Goal: Task Accomplishment & Management: Use online tool/utility

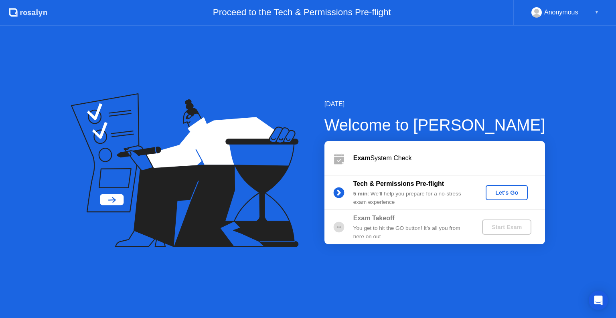
click at [517, 193] on div "Let's Go" at bounding box center [507, 193] width 36 height 6
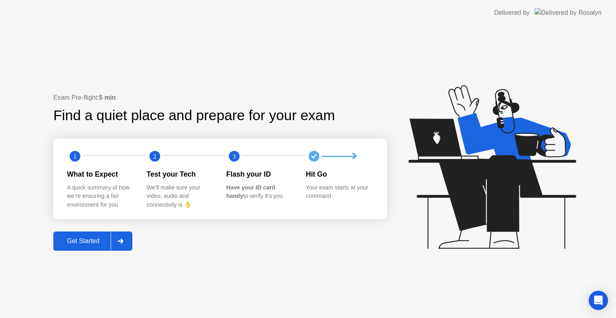
click at [91, 242] on div "Get Started" at bounding box center [83, 241] width 55 height 7
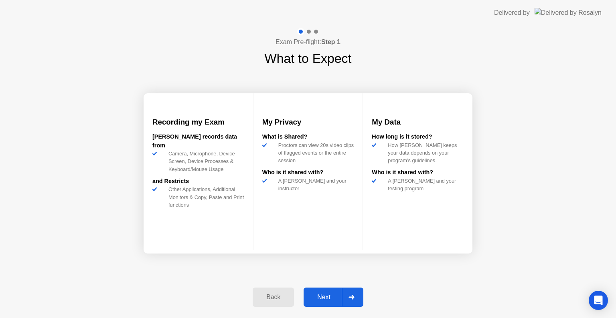
click at [323, 295] on div "Next" at bounding box center [324, 297] width 36 height 7
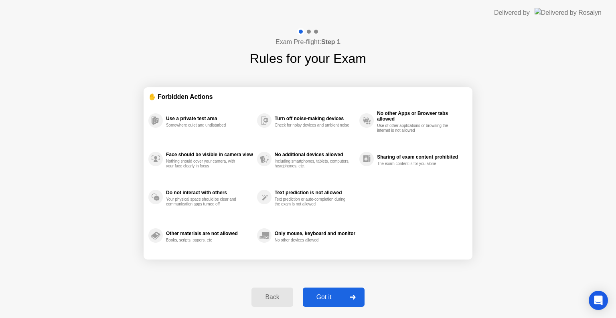
click at [332, 297] on div "Got it" at bounding box center [324, 297] width 38 height 7
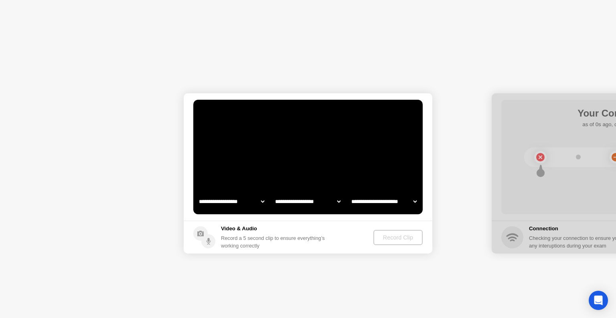
select select "**********"
select select "*******"
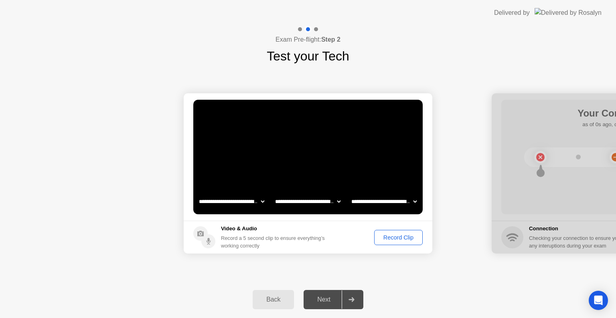
click at [384, 239] on div "Record Clip" at bounding box center [398, 238] width 43 height 6
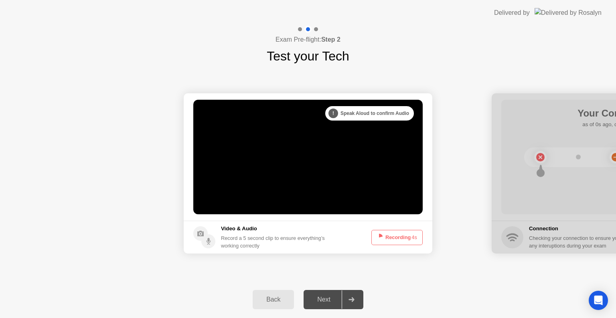
click at [320, 300] on div "Next" at bounding box center [324, 299] width 36 height 7
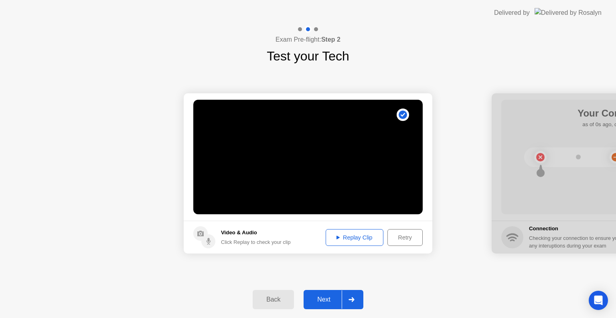
click at [353, 235] on div "Replay Clip" at bounding box center [354, 238] width 52 height 6
click at [351, 239] on div "Replay Clip" at bounding box center [354, 238] width 52 height 6
click at [330, 300] on div "Next" at bounding box center [324, 299] width 36 height 7
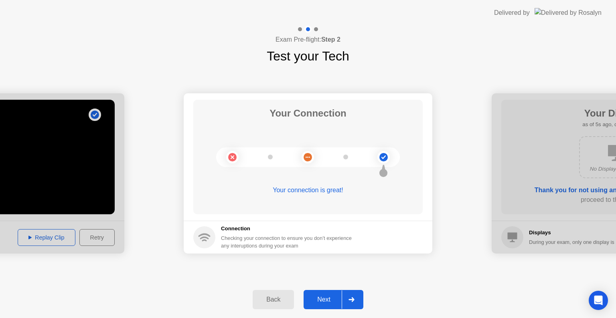
click at [331, 302] on div "Next" at bounding box center [324, 299] width 36 height 7
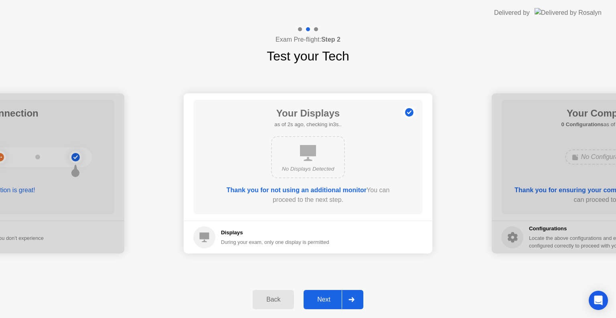
click at [330, 302] on div "Next" at bounding box center [324, 299] width 36 height 7
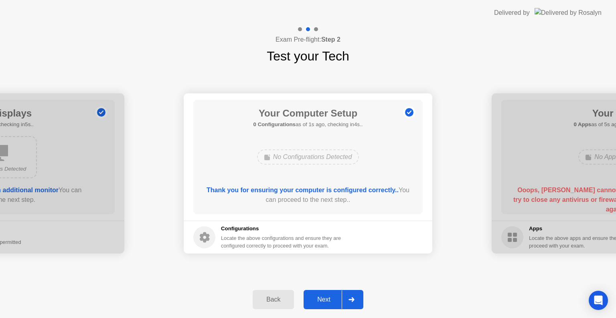
click at [330, 302] on div "Next" at bounding box center [324, 299] width 36 height 7
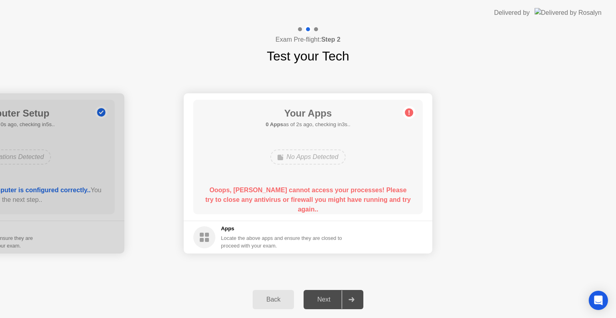
click at [411, 114] on circle at bounding box center [409, 113] width 8 height 8
click at [204, 237] on circle at bounding box center [204, 238] width 22 height 22
click at [410, 114] on circle at bounding box center [409, 113] width 8 height 8
click at [355, 207] on div "Ooops, [PERSON_NAME] cannot access your processes! Please try to close any anti…" at bounding box center [308, 197] width 207 height 22
click at [335, 297] on div "Next" at bounding box center [324, 299] width 36 height 7
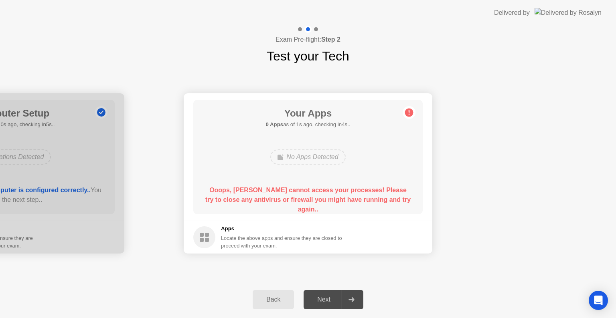
click at [350, 294] on div at bounding box center [351, 300] width 19 height 18
click at [278, 300] on div "Back" at bounding box center [273, 299] width 36 height 7
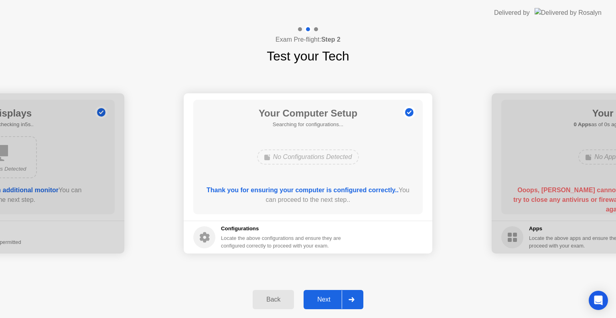
click at [329, 299] on div "Next" at bounding box center [324, 299] width 36 height 7
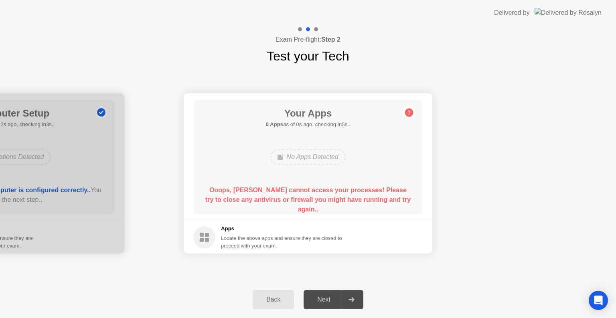
click at [212, 236] on circle at bounding box center [204, 238] width 22 height 22
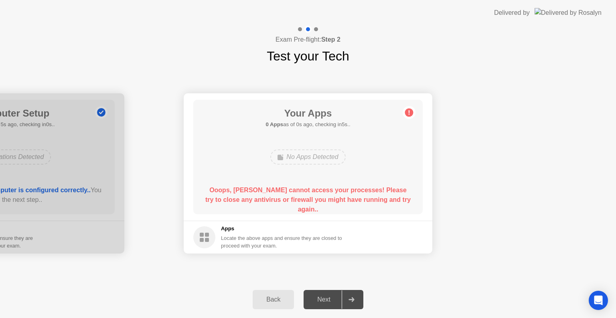
click at [355, 296] on div at bounding box center [351, 300] width 19 height 18
click at [409, 116] on circle at bounding box center [409, 113] width 8 height 8
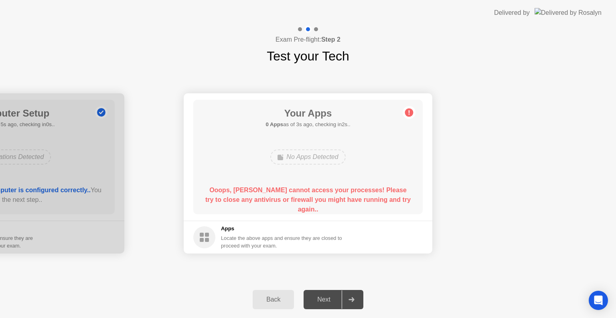
click at [409, 116] on circle at bounding box center [409, 113] width 8 height 8
drag, startPoint x: 409, startPoint y: 116, endPoint x: 397, endPoint y: 122, distance: 13.3
click at [397, 122] on main "Your Apps 0 Apps as of 3s ago, checking in2s.. No Apps Detected Ooops, [PERSON_…" at bounding box center [308, 157] width 249 height 128
click at [327, 156] on div "No Apps Detected" at bounding box center [307, 157] width 75 height 15
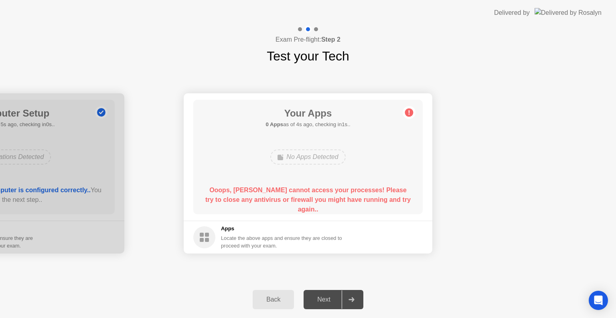
click at [327, 156] on div "No Apps Detected" at bounding box center [307, 157] width 75 height 15
click at [279, 210] on div "Your Apps Searching for disallowed apps... No Apps Detected Ooops, [PERSON_NAME…" at bounding box center [307, 157] width 229 height 115
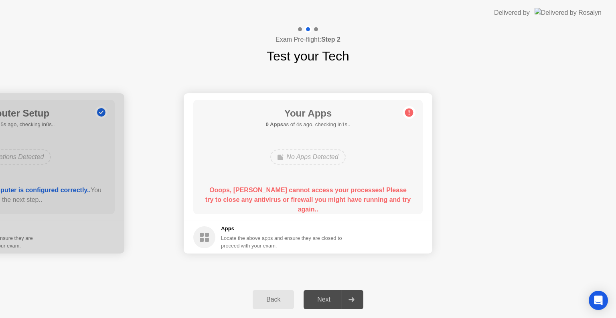
click at [313, 160] on div "No Apps Detected" at bounding box center [307, 157] width 75 height 15
click at [393, 144] on div "Your Apps 0 Apps as of 0s ago, checking in5s.. No Apps Detected Ooops, [PERSON_…" at bounding box center [307, 157] width 229 height 115
click at [233, 217] on main "Your Apps 0 Apps as of 3s ago, checking in2s.. No Apps Detected Ooops, [PERSON_…" at bounding box center [308, 157] width 249 height 128
click at [305, 156] on div "No Apps Detected" at bounding box center [307, 157] width 75 height 15
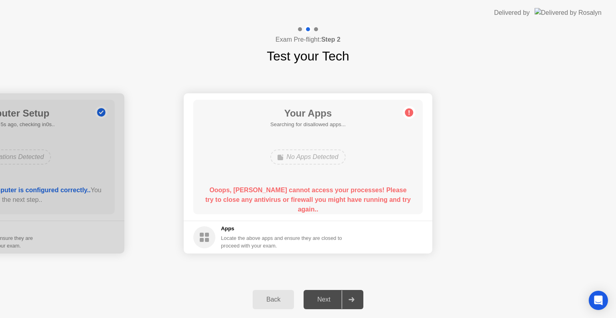
click at [305, 156] on div "No Apps Detected" at bounding box center [307, 157] width 75 height 15
click at [408, 114] on circle at bounding box center [409, 113] width 8 height 8
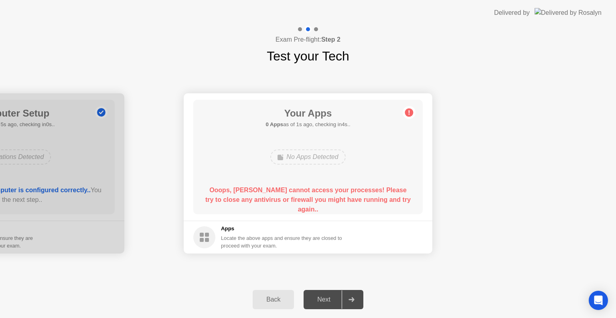
click at [408, 114] on circle at bounding box center [409, 113] width 8 height 8
click at [207, 234] on rect at bounding box center [207, 235] width 4 height 4
click at [273, 299] on div "Back" at bounding box center [273, 299] width 36 height 7
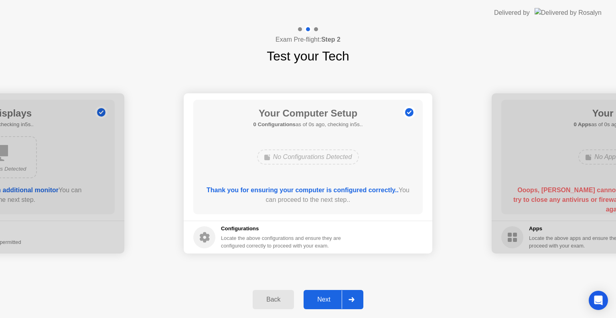
click at [273, 299] on div "Back" at bounding box center [273, 299] width 36 height 7
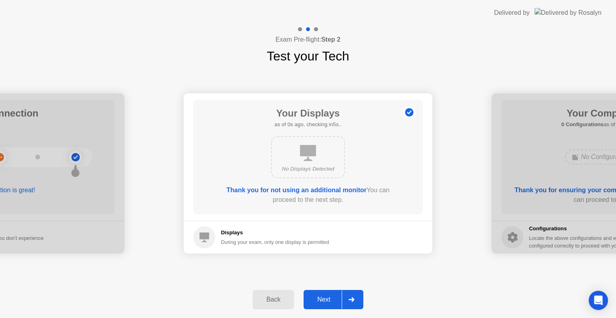
click at [274, 294] on button "Back" at bounding box center [273, 299] width 41 height 19
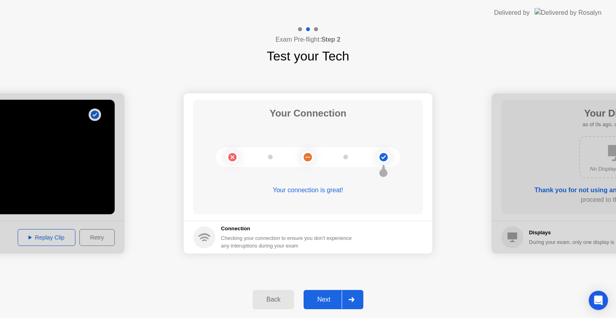
click at [274, 294] on button "Back" at bounding box center [273, 299] width 41 height 19
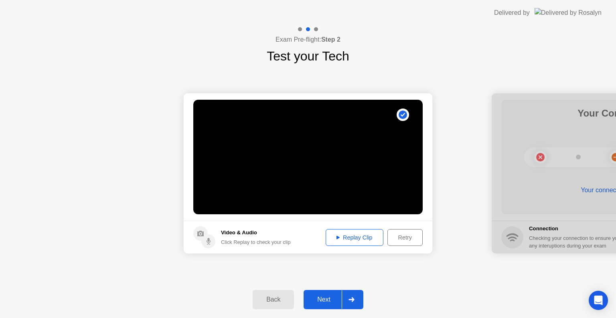
click at [350, 235] on div "Replay Clip" at bounding box center [354, 238] width 52 height 6
click at [346, 300] on div at bounding box center [351, 300] width 19 height 18
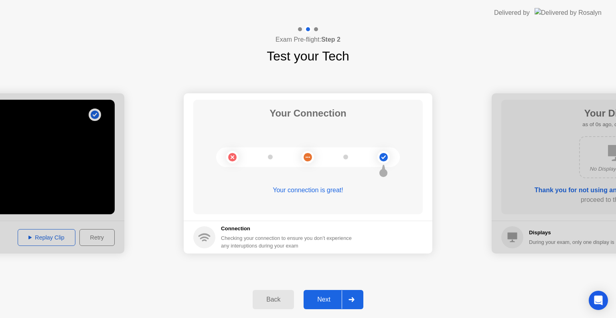
click at [346, 300] on div at bounding box center [351, 300] width 19 height 18
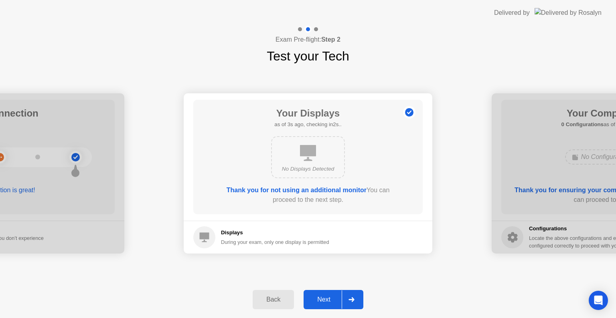
click at [346, 300] on div at bounding box center [351, 300] width 19 height 18
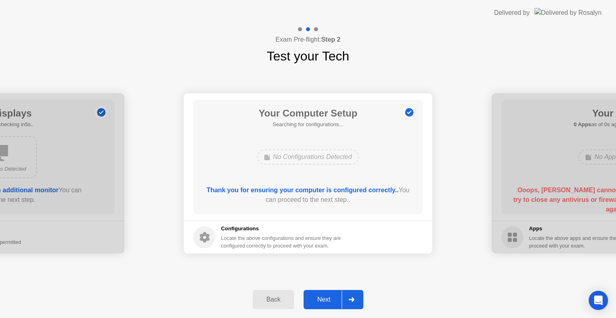
click at [346, 300] on div at bounding box center [351, 300] width 19 height 18
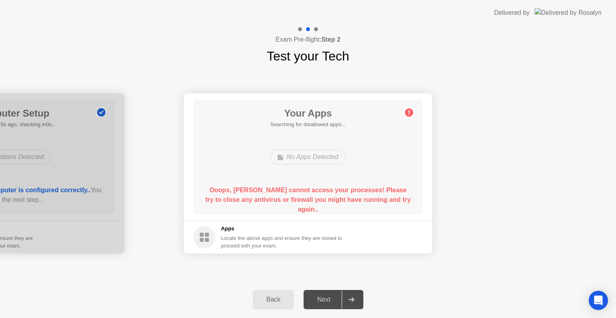
click at [350, 293] on div at bounding box center [351, 300] width 19 height 18
drag, startPoint x: 350, startPoint y: 293, endPoint x: 248, endPoint y: 325, distance: 106.8
click at [248, 318] on html "**********" at bounding box center [308, 159] width 616 height 318
click at [591, 300] on div "Open Intercom Messenger" at bounding box center [598, 300] width 21 height 21
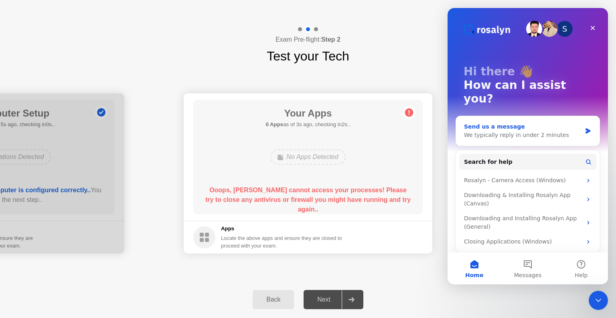
click at [539, 131] on div "We typically reply in under 2 minutes" at bounding box center [523, 135] width 118 height 8
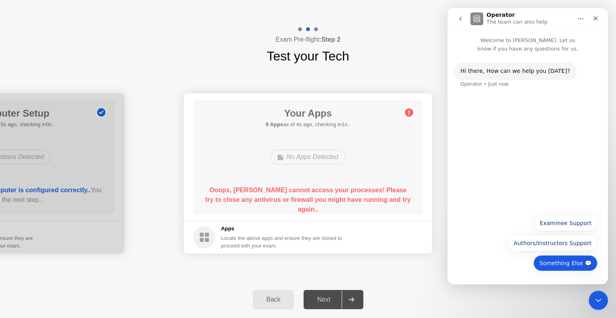
click at [556, 266] on button "Something Else 💬" at bounding box center [565, 263] width 64 height 16
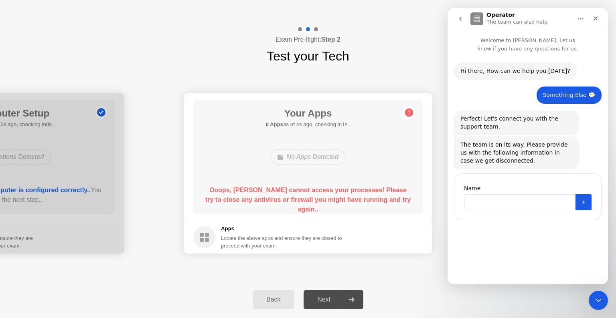
click at [506, 202] on input "Name" at bounding box center [519, 202] width 111 height 16
type input "**********"
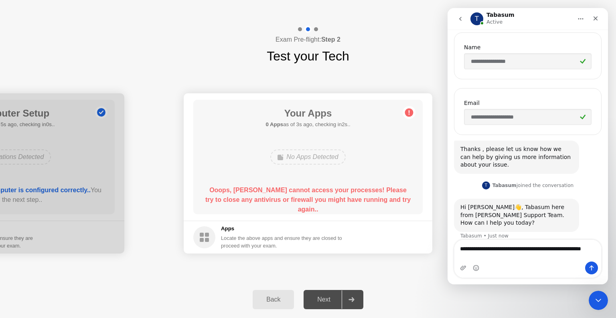
scroll to position [149, 0]
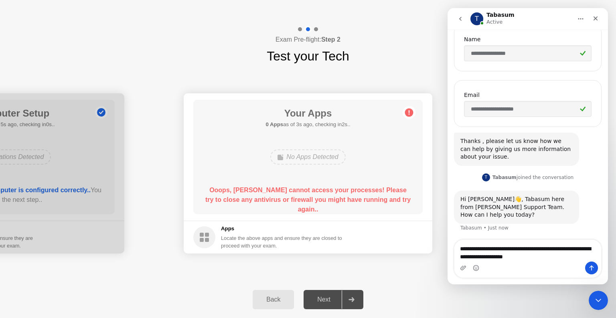
click at [504, 258] on textarea "**********" at bounding box center [527, 251] width 147 height 22
click at [557, 254] on textarea "**********" at bounding box center [527, 243] width 147 height 22
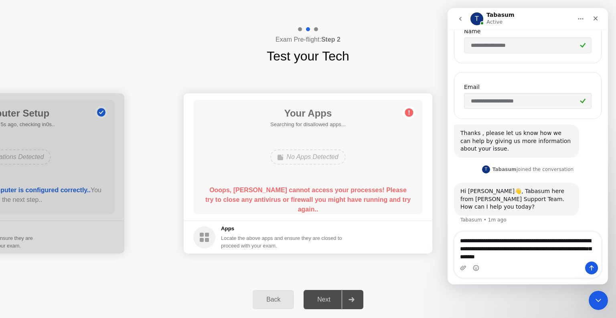
click at [500, 257] on textarea "**********" at bounding box center [527, 247] width 147 height 30
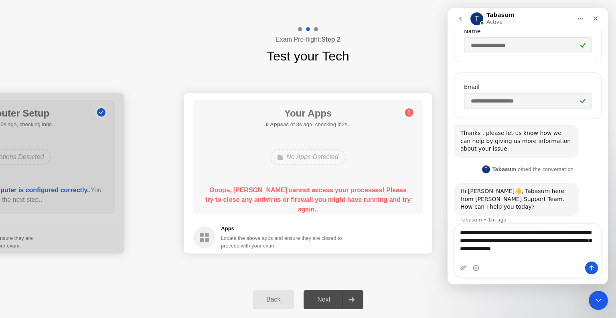
type textarea "**********"
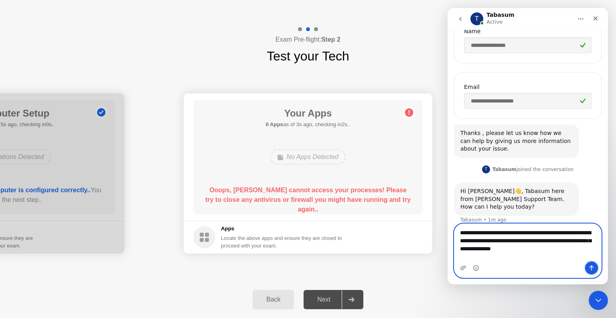
click at [594, 269] on icon "Send a message…" at bounding box center [591, 268] width 6 height 6
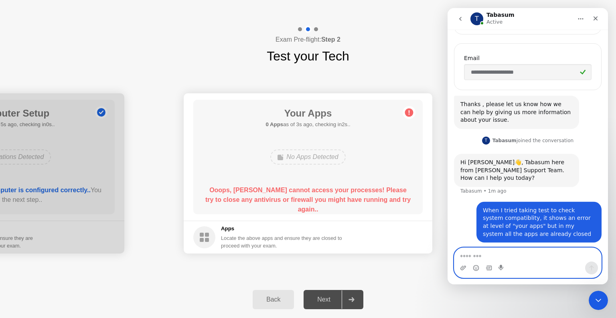
scroll to position [189, 0]
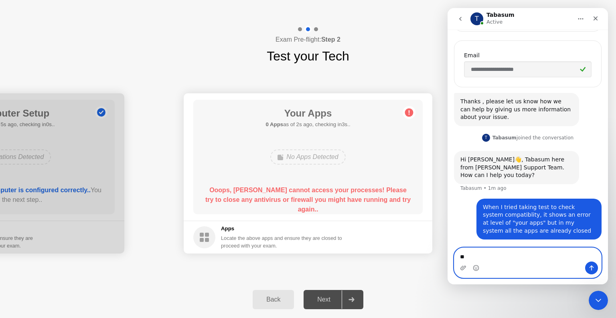
type textarea "*"
type textarea "**********"
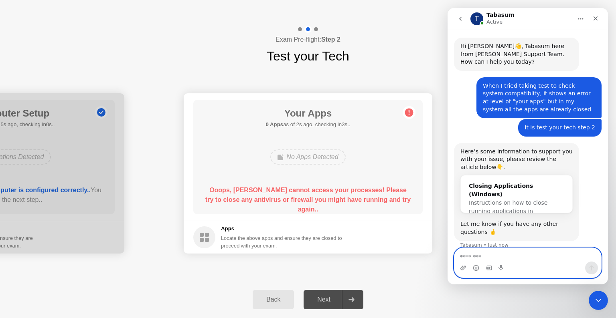
scroll to position [312, 0]
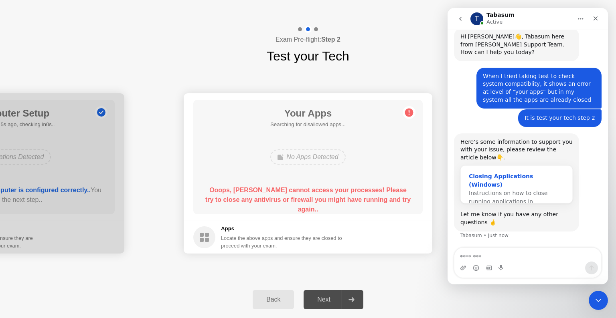
click at [529, 190] on span "Instructions on how to close running applications in Windows…" at bounding box center [508, 201] width 79 height 23
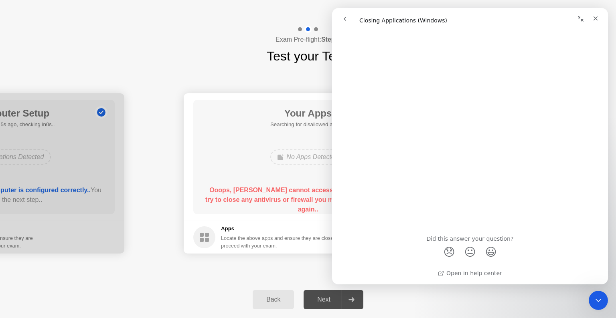
scroll to position [904, 0]
click at [424, 294] on div "Back Next" at bounding box center [308, 300] width 616 height 37
click at [426, 292] on div "Back Next" at bounding box center [308, 300] width 616 height 37
click at [595, 17] on icon "Close" at bounding box center [595, 18] width 6 height 6
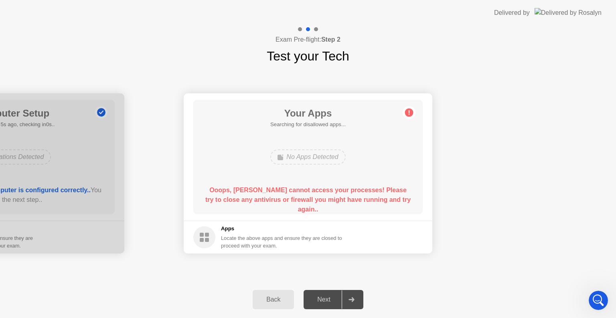
scroll to position [0, 0]
click at [594, 296] on icon "Open Intercom Messenger" at bounding box center [597, 299] width 13 height 13
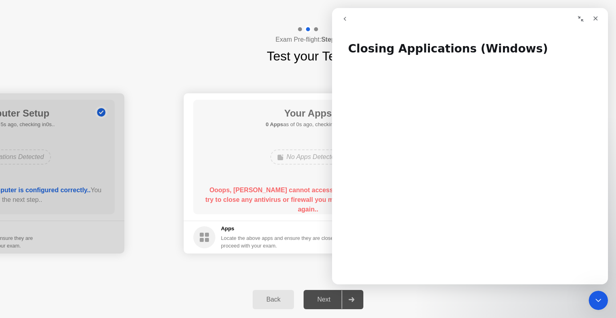
click at [347, 20] on icon "go back" at bounding box center [345, 19] width 6 height 6
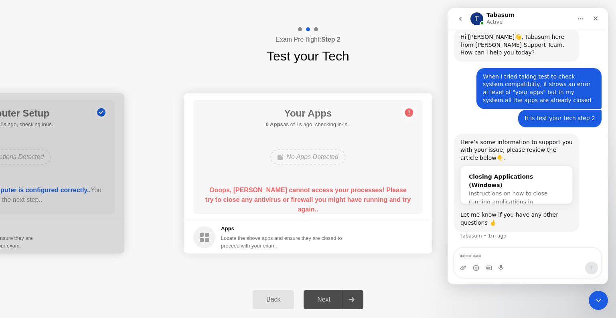
scroll to position [312, 0]
click at [519, 190] on span "Instructions on how to close running applications in Windows…" at bounding box center [508, 201] width 79 height 23
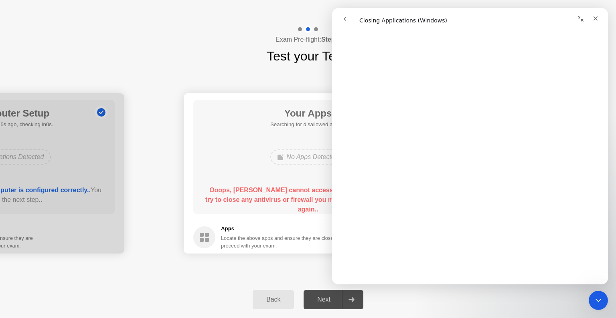
scroll to position [722, 0]
click at [257, 60] on div "Exam Pre-flight: Step 2 Test your Tech" at bounding box center [308, 46] width 616 height 40
click at [449, 253] on span "😞" at bounding box center [450, 251] width 16 height 21
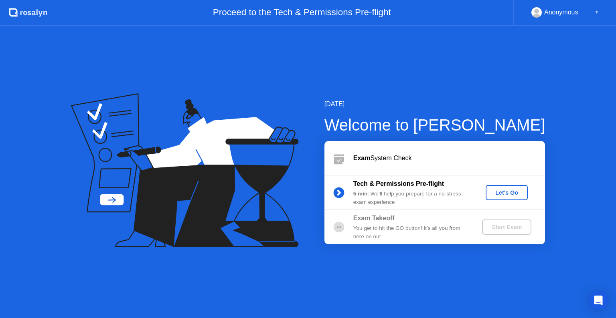
click at [511, 191] on div "Let's Go" at bounding box center [507, 193] width 36 height 6
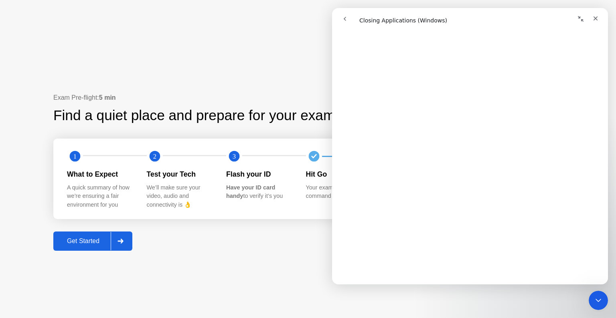
scroll to position [441, 0]
click at [595, 21] on icon "Close" at bounding box center [595, 18] width 6 height 6
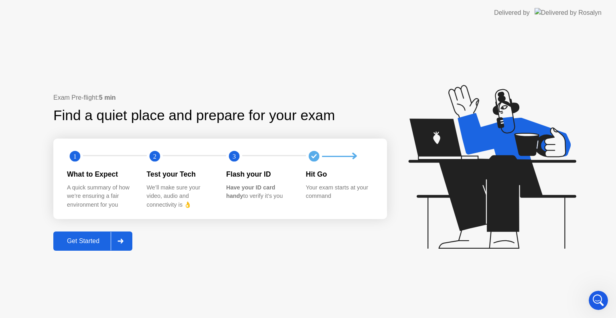
scroll to position [0, 0]
click at [93, 243] on div "Get Started" at bounding box center [83, 241] width 55 height 7
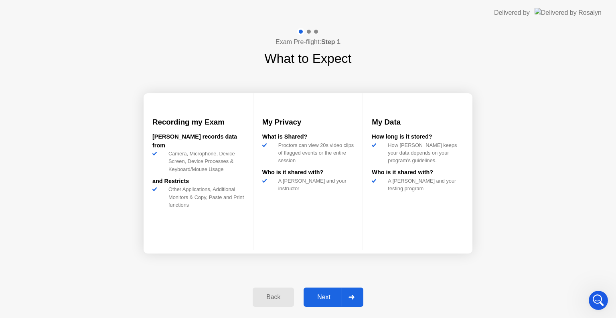
click at [328, 300] on div "Next" at bounding box center [324, 297] width 36 height 7
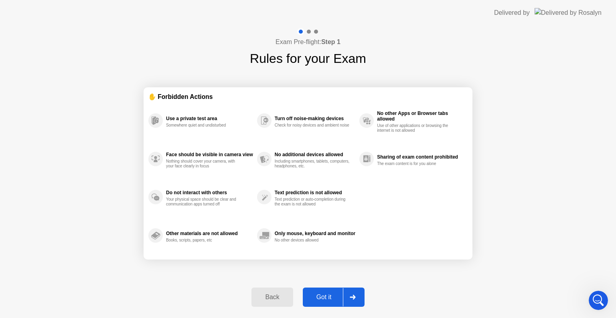
click at [335, 295] on div "Got it" at bounding box center [324, 297] width 38 height 7
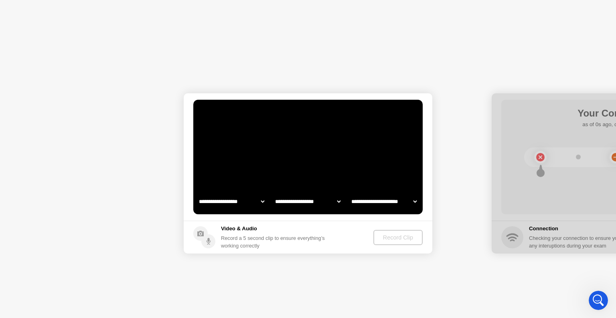
select select "**********"
select select "*******"
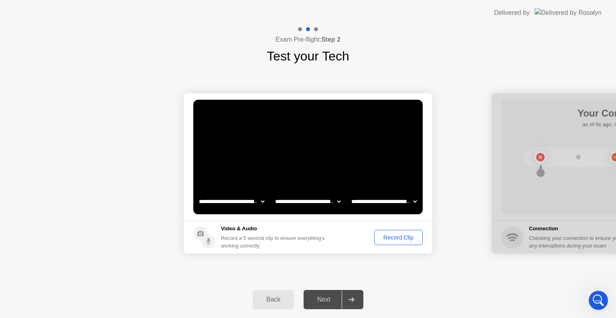
click at [400, 239] on div "Record Clip" at bounding box center [398, 238] width 43 height 6
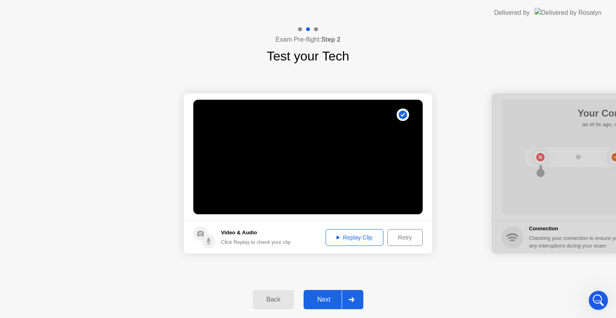
click at [351, 238] on div "Replay Clip" at bounding box center [354, 238] width 52 height 6
click at [326, 300] on div "Next" at bounding box center [324, 299] width 36 height 7
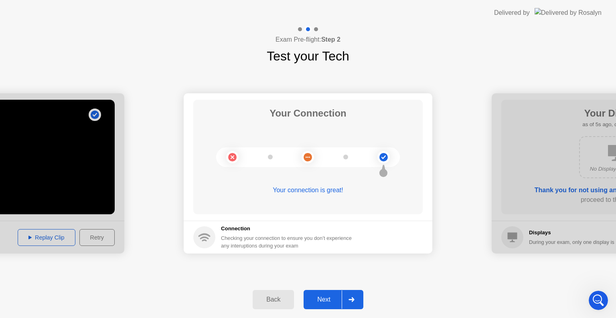
click at [321, 298] on div "Next" at bounding box center [324, 299] width 36 height 7
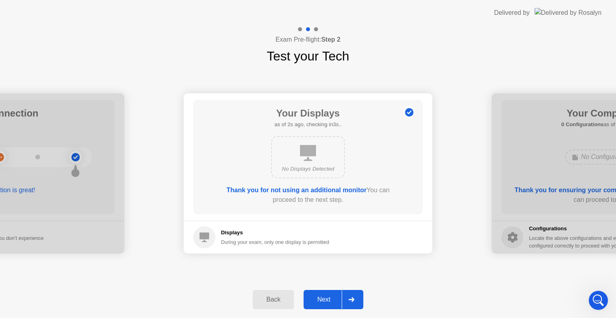
click at [323, 301] on div "Next" at bounding box center [324, 299] width 36 height 7
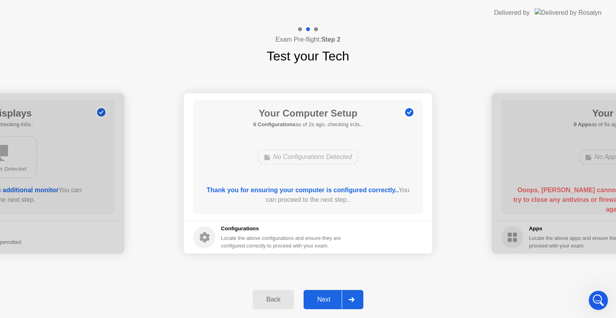
click at [318, 303] on div "Next" at bounding box center [324, 299] width 36 height 7
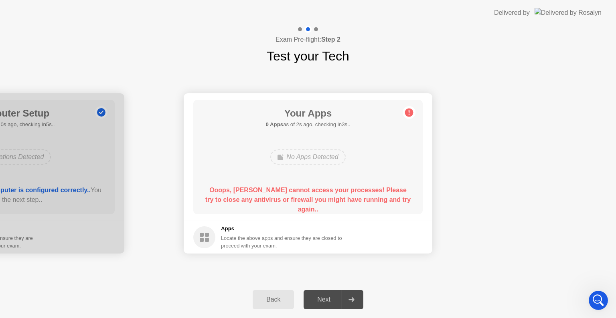
click at [320, 302] on div "Next" at bounding box center [324, 299] width 36 height 7
